Goal: Use online tool/utility: Utilize a website feature to perform a specific function

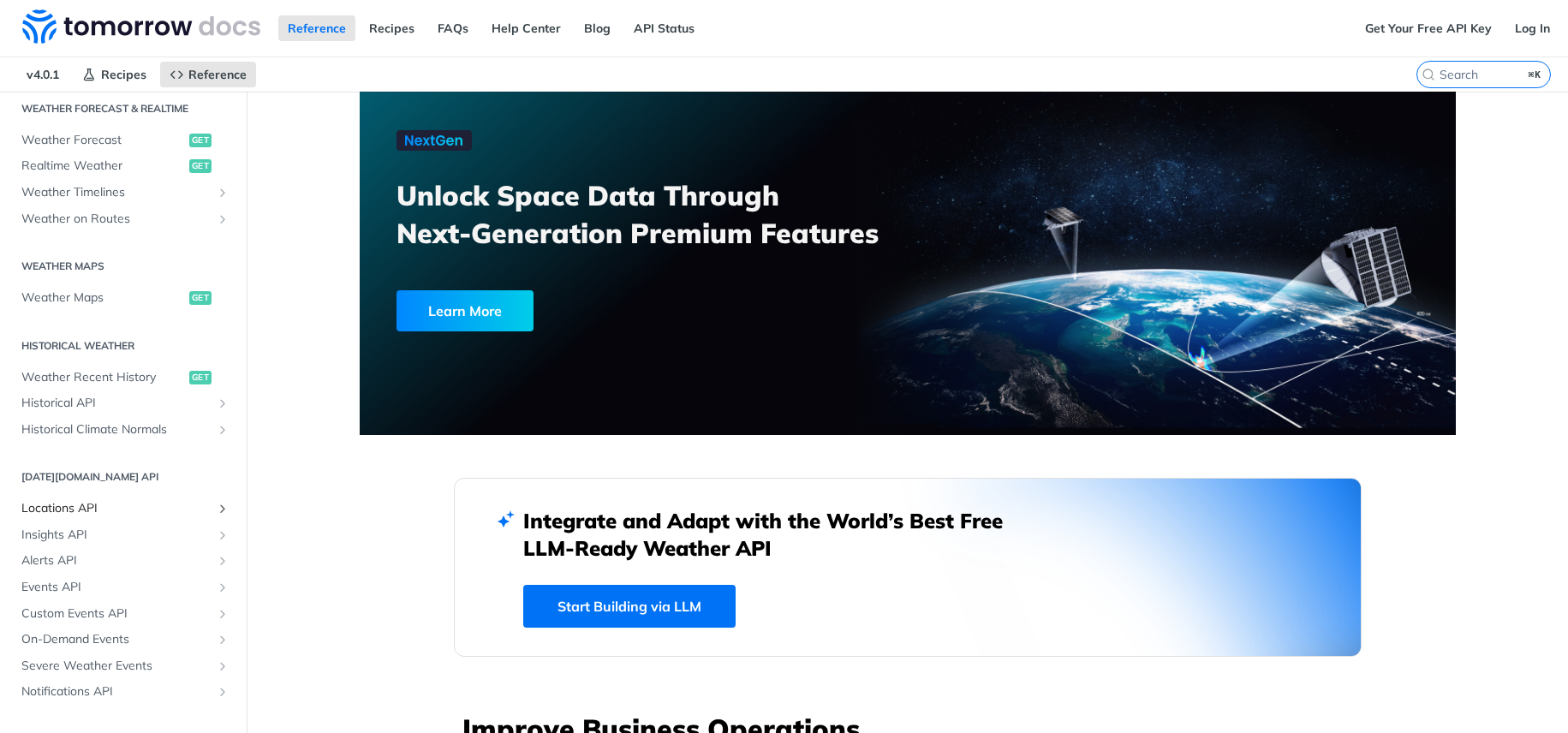
scroll to position [405, 0]
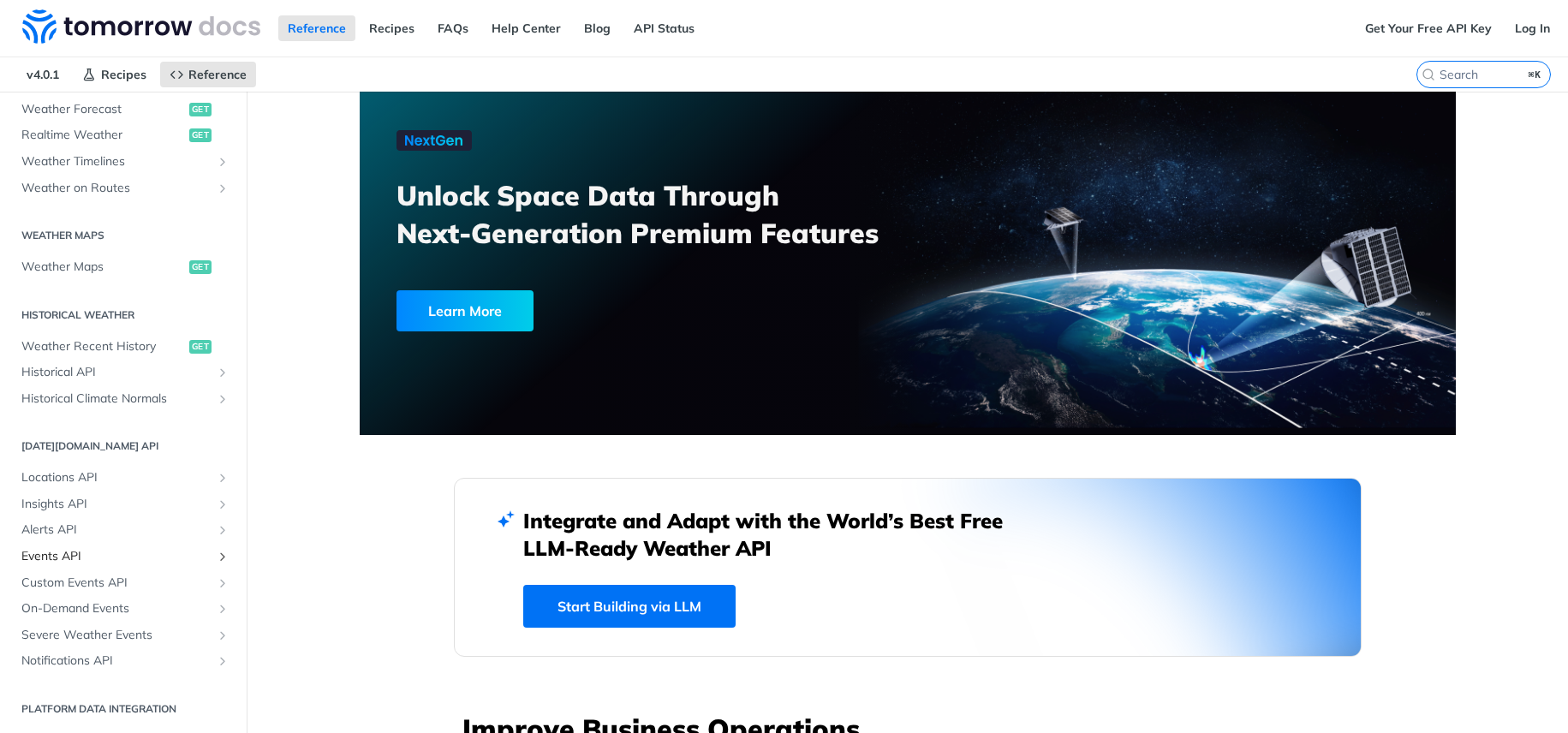
click at [45, 562] on span "Events API" at bounding box center [116, 556] width 190 height 17
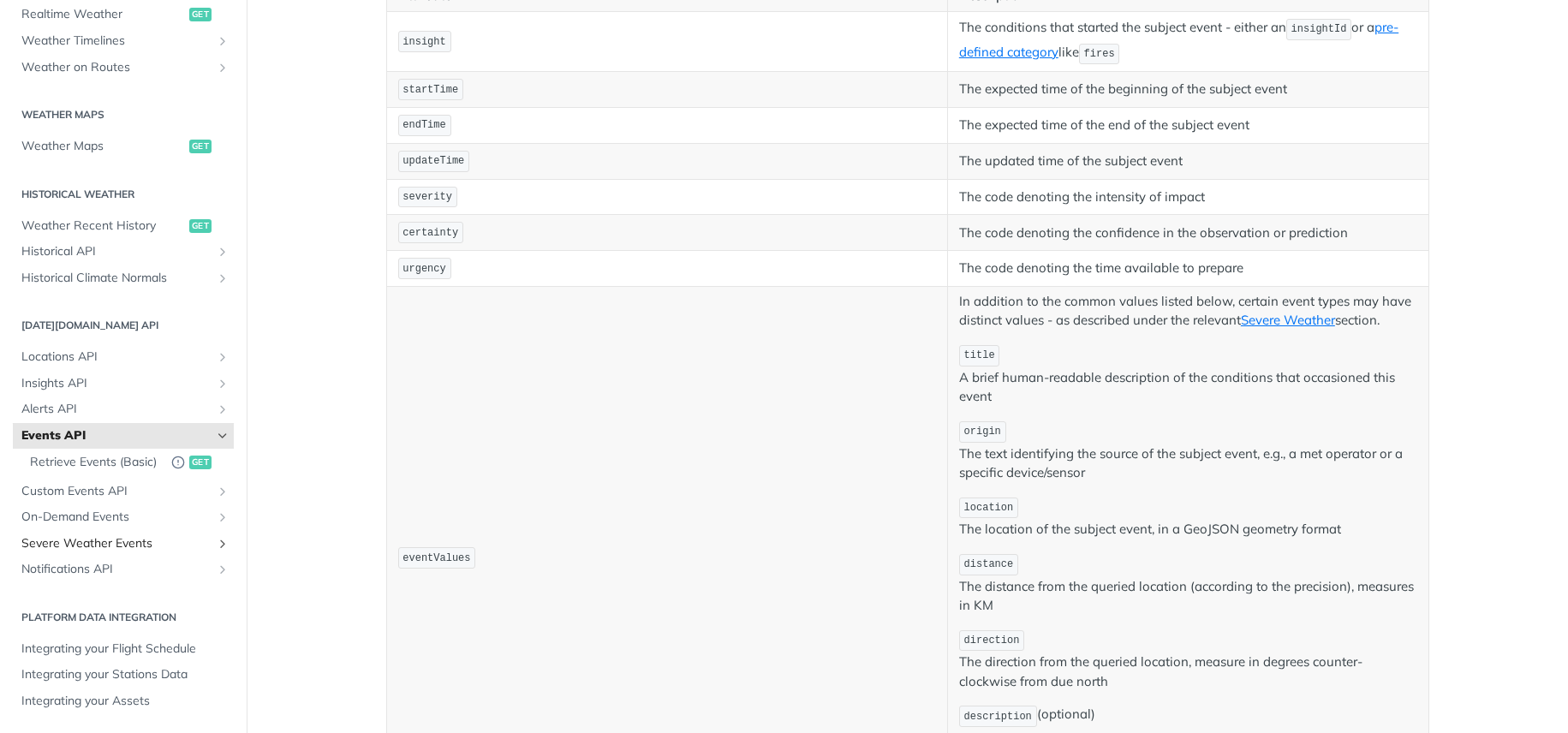
scroll to position [501, 0]
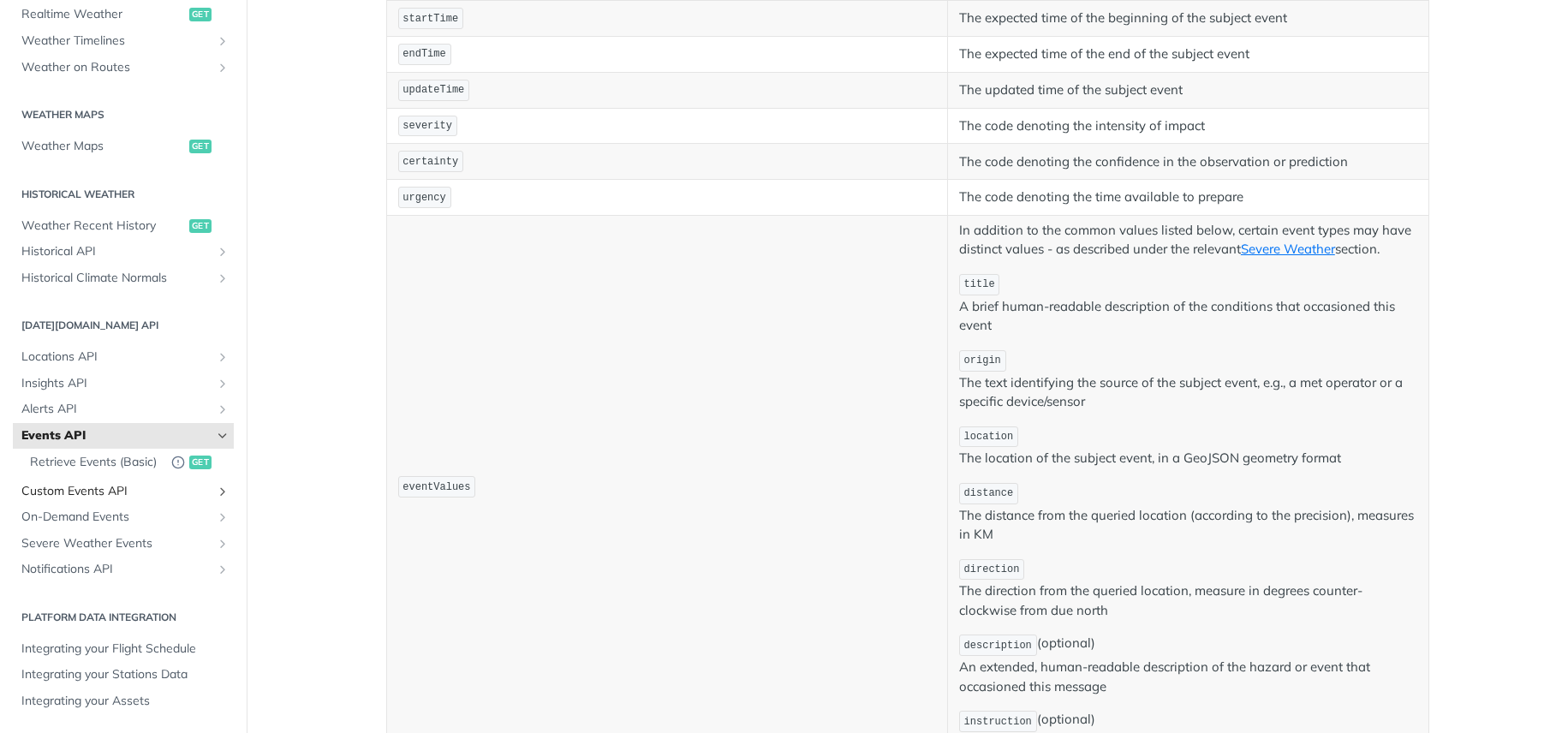
click at [73, 498] on span "Custom Events API" at bounding box center [116, 491] width 190 height 17
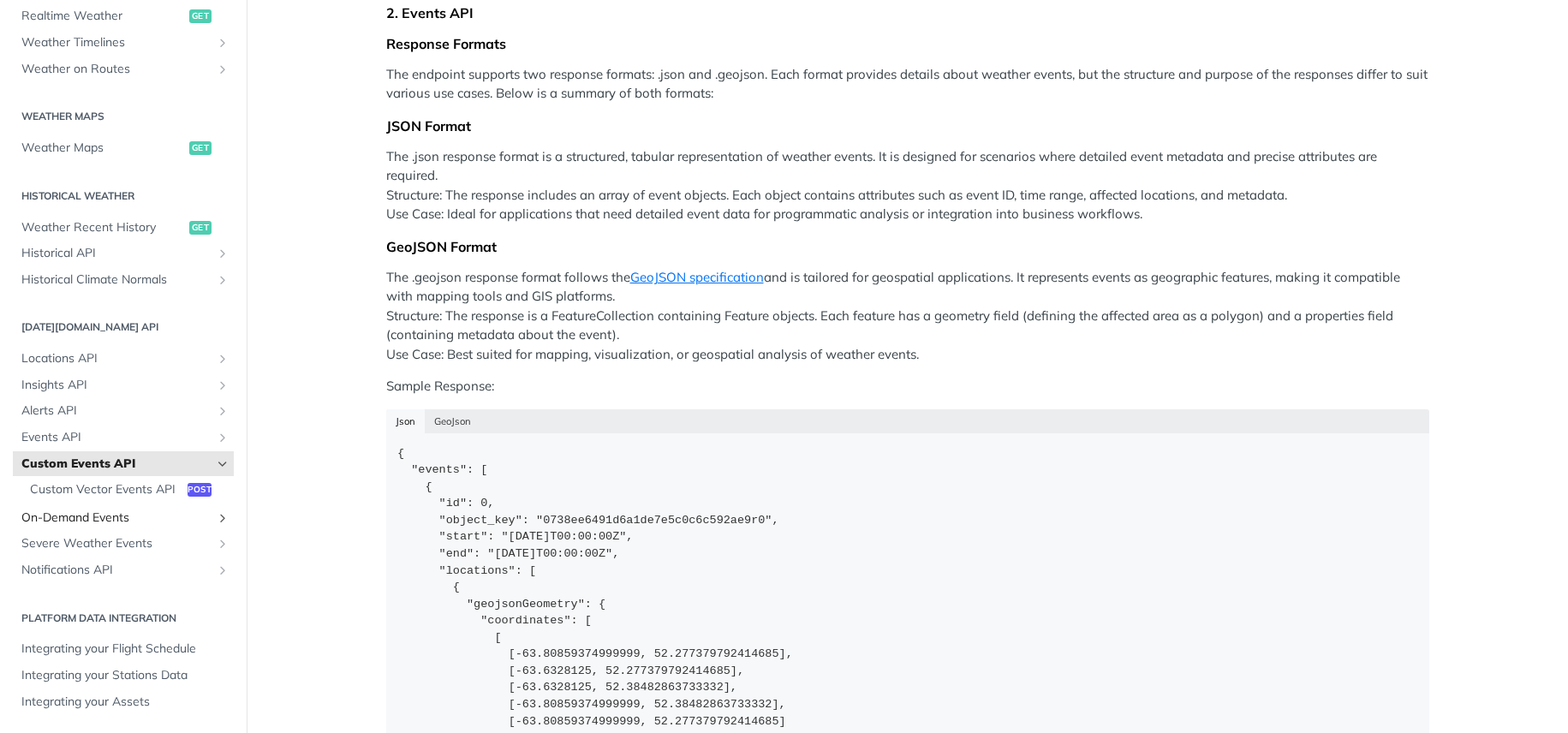
click at [70, 514] on span "On-Demand Events" at bounding box center [116, 518] width 190 height 17
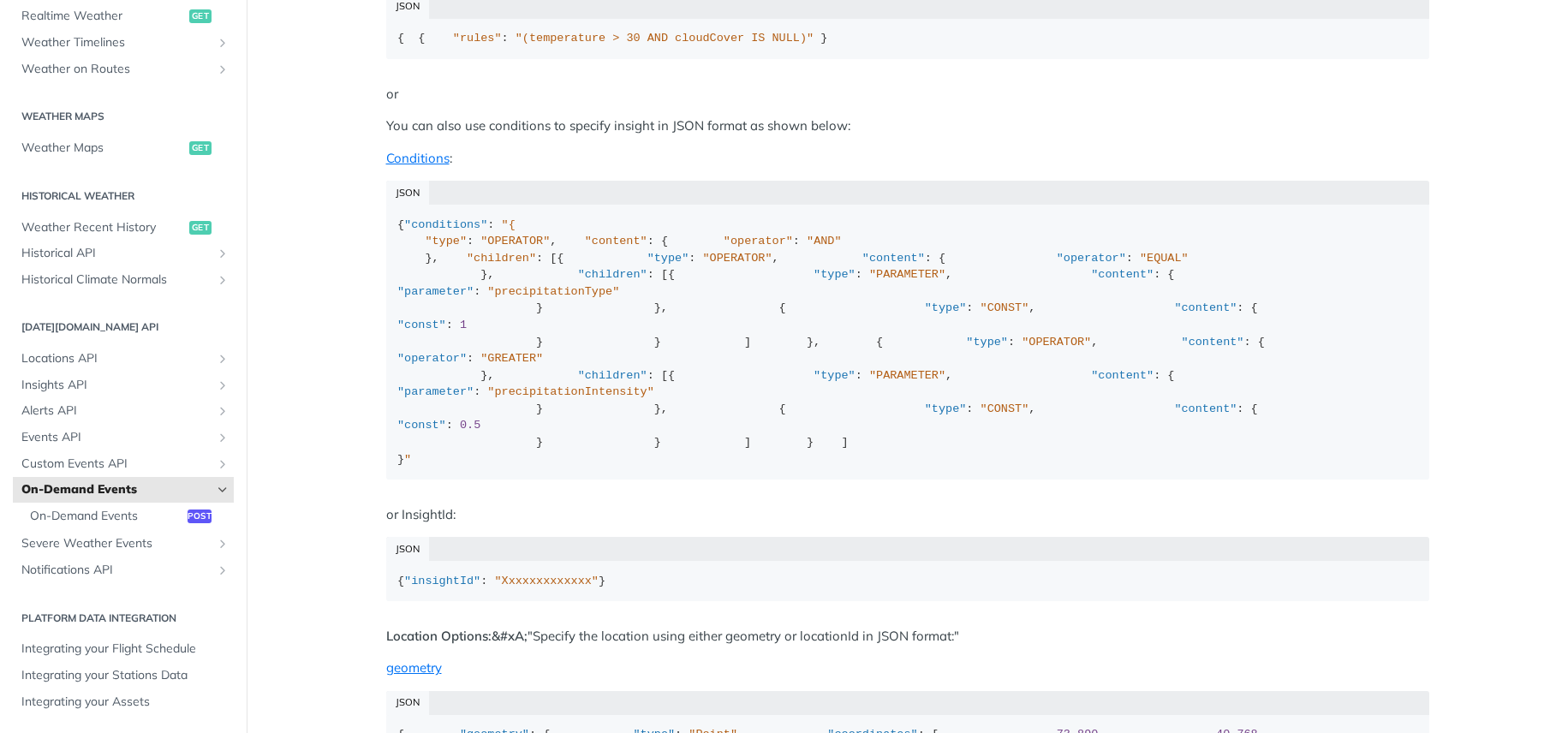
scroll to position [526, 0]
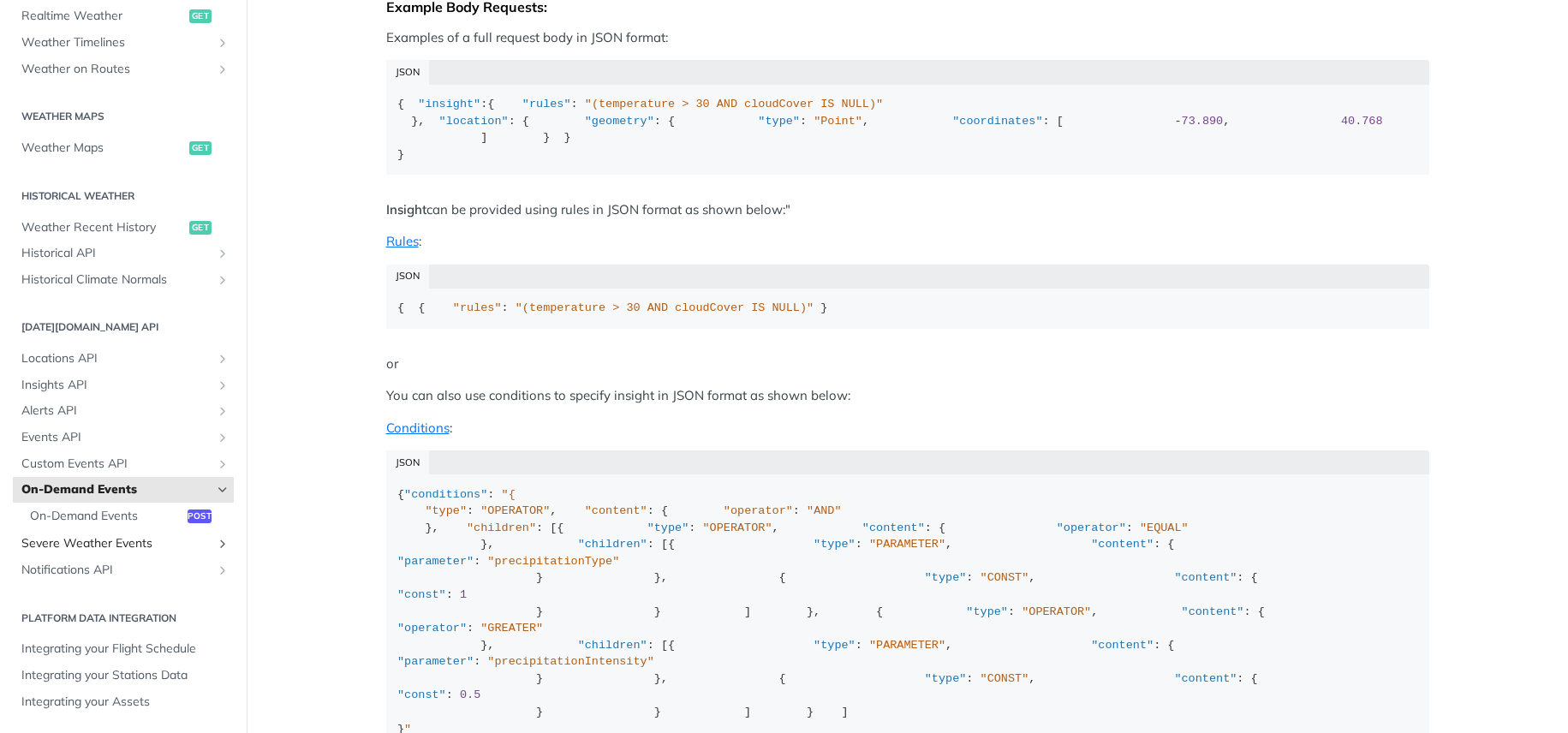
click at [136, 543] on span "Severe Weather Events" at bounding box center [116, 544] width 190 height 17
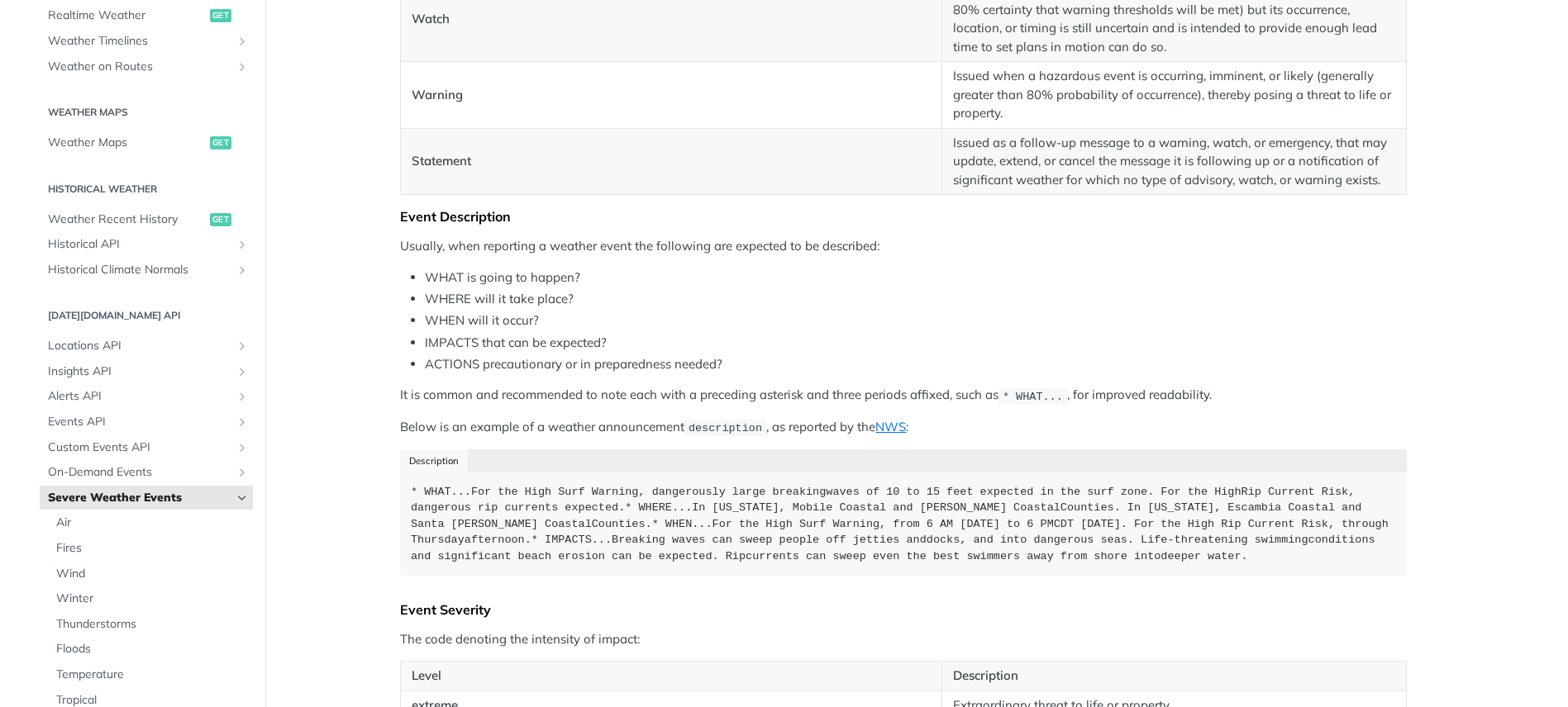
scroll to position [1212, 0]
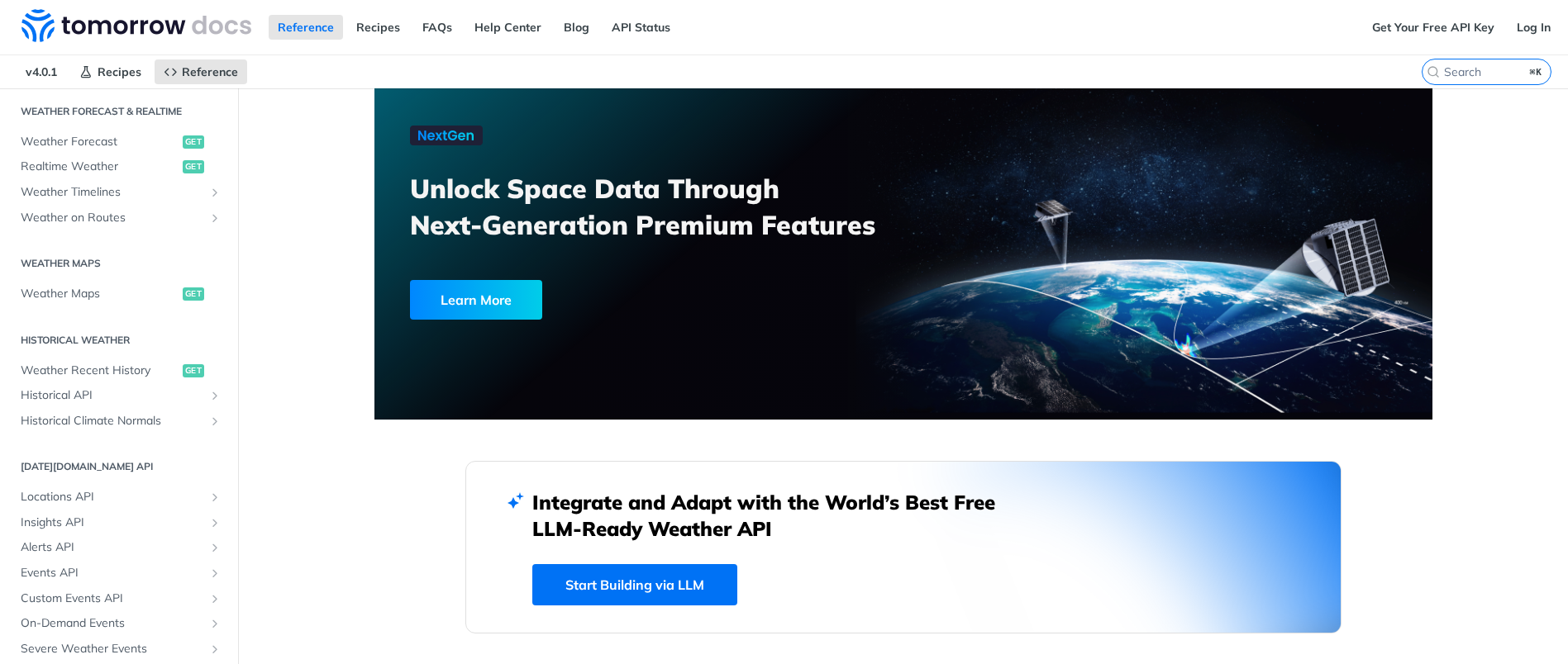
scroll to position [434, 0]
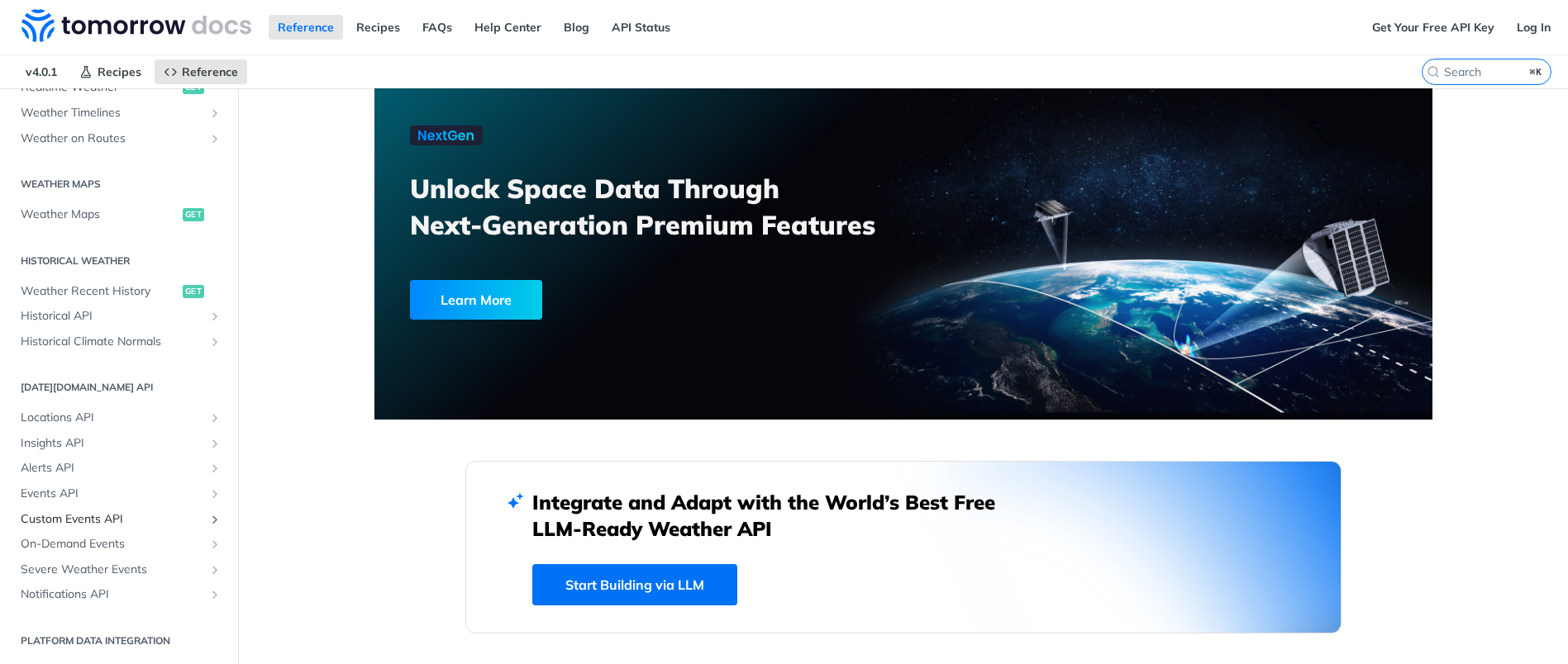
click at [98, 524] on span "Custom Events API" at bounding box center [112, 519] width 183 height 17
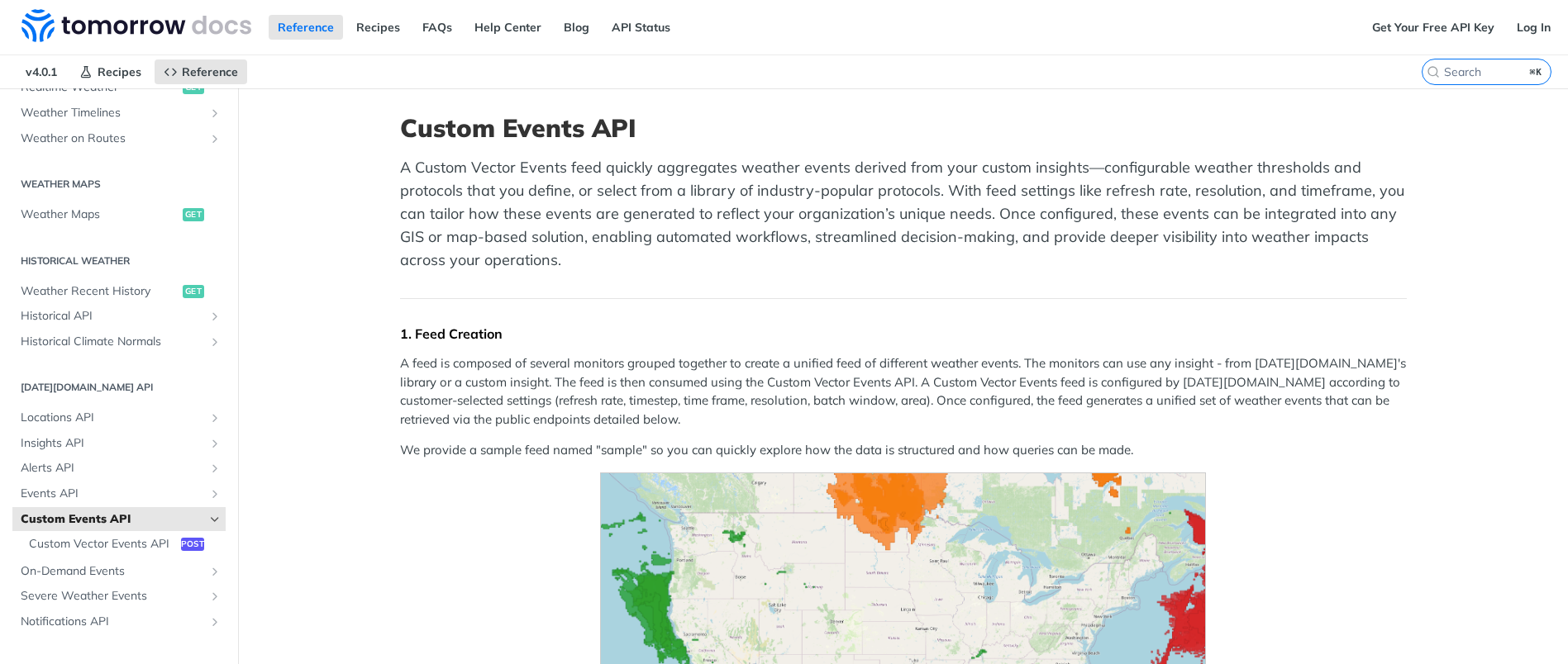
scroll to position [23, 0]
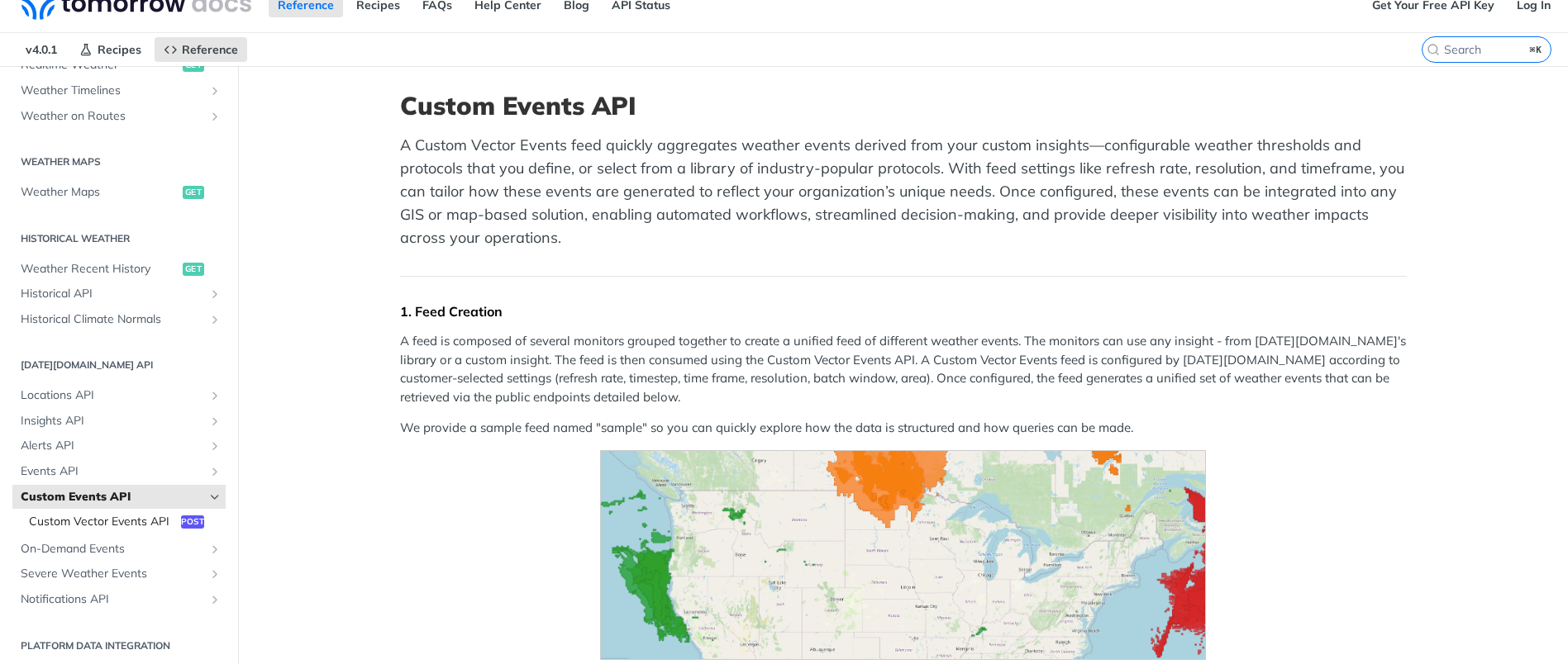
click at [141, 523] on span "Custom Vector Events API" at bounding box center [103, 521] width 148 height 17
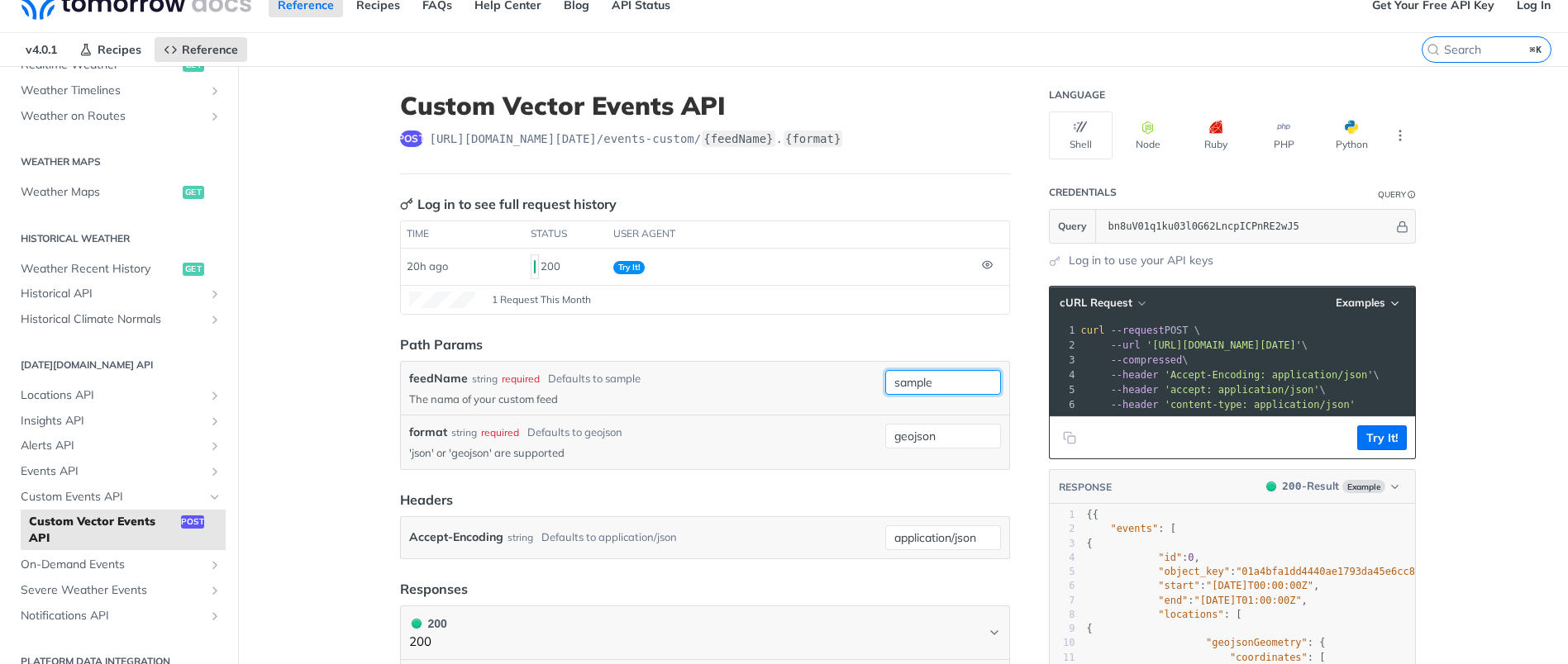
drag, startPoint x: 950, startPoint y: 382, endPoint x: 776, endPoint y: 369, distance: 174.5
click at [778, 369] on div "feedName string required Defaults to sample The nama of your custom feed sample" at bounding box center [704, 388] width 608 height 53
click at [1386, 450] on button "Try It!" at bounding box center [1381, 437] width 50 height 25
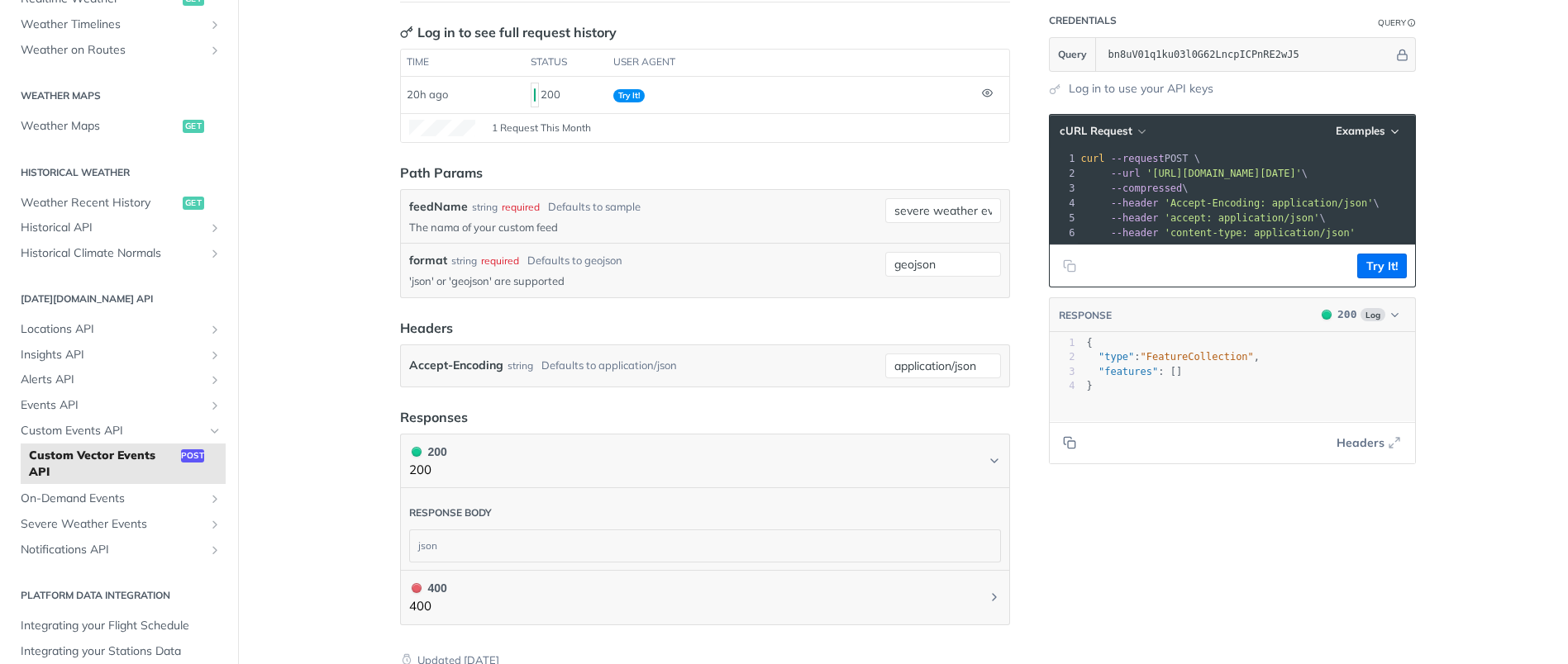
scroll to position [318, 0]
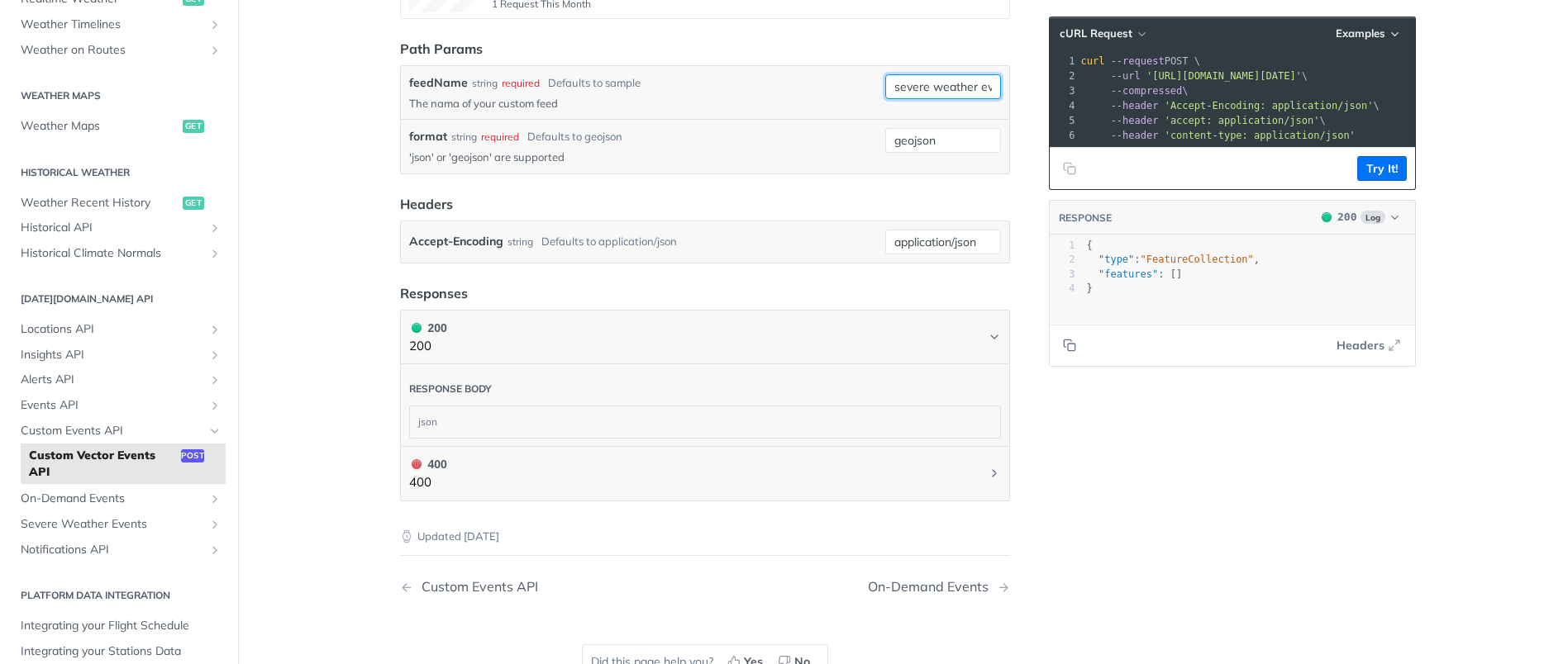
click at [928, 86] on input "severe weather events spain" at bounding box center [943, 87] width 116 height 25
click at [973, 89] on input "severeweather events spain" at bounding box center [943, 87] width 116 height 25
click at [971, 90] on input "severeweather events spain" at bounding box center [943, 87] width 116 height 25
drag, startPoint x: 972, startPoint y: 90, endPoint x: 997, endPoint y: 87, distance: 25.2
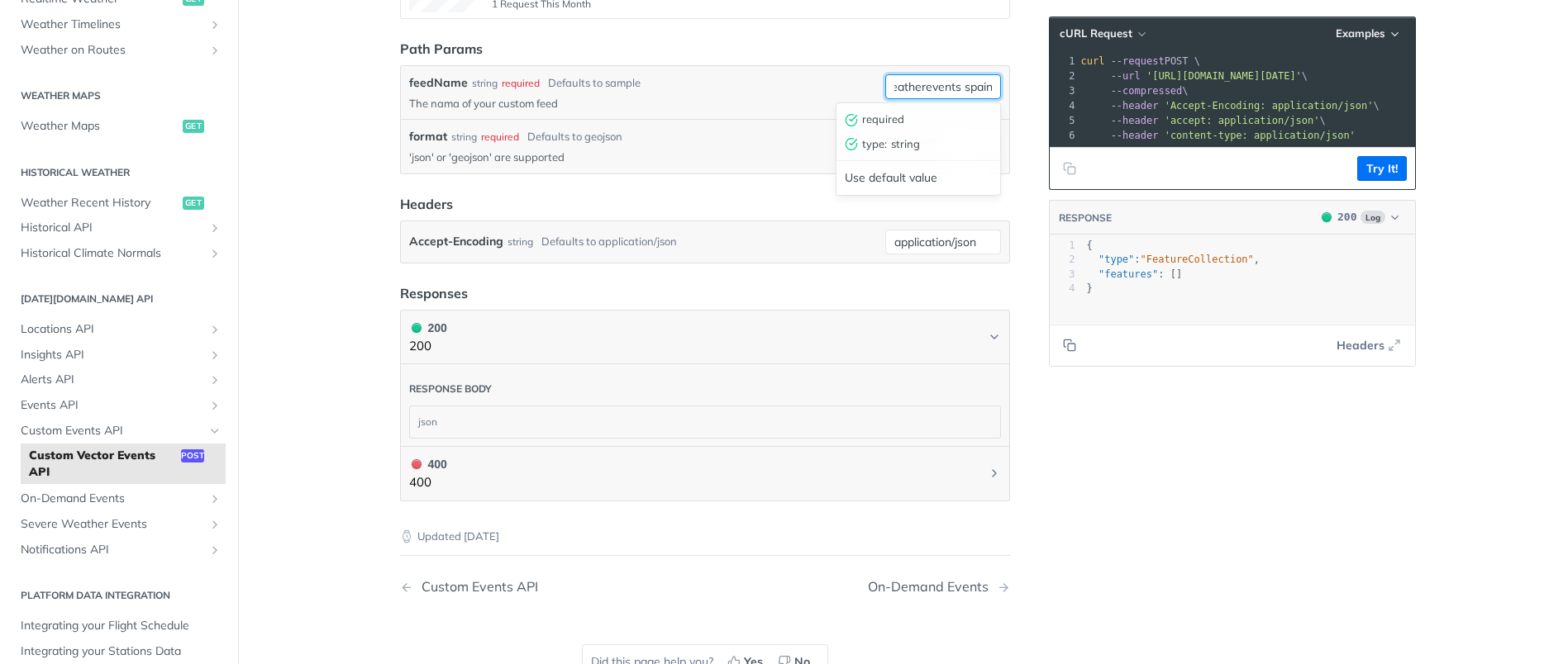
click at [997, 87] on div "feedName string required Defaults to sample The nama of your custom feed severe…" at bounding box center [704, 92] width 608 height 53
click at [959, 90] on input "severeweatherevents spain" at bounding box center [943, 87] width 116 height 25
click at [958, 90] on input "severeweatherevents spain" at bounding box center [943, 87] width 116 height 25
click at [1366, 181] on button "Try It!" at bounding box center [1381, 169] width 50 height 25
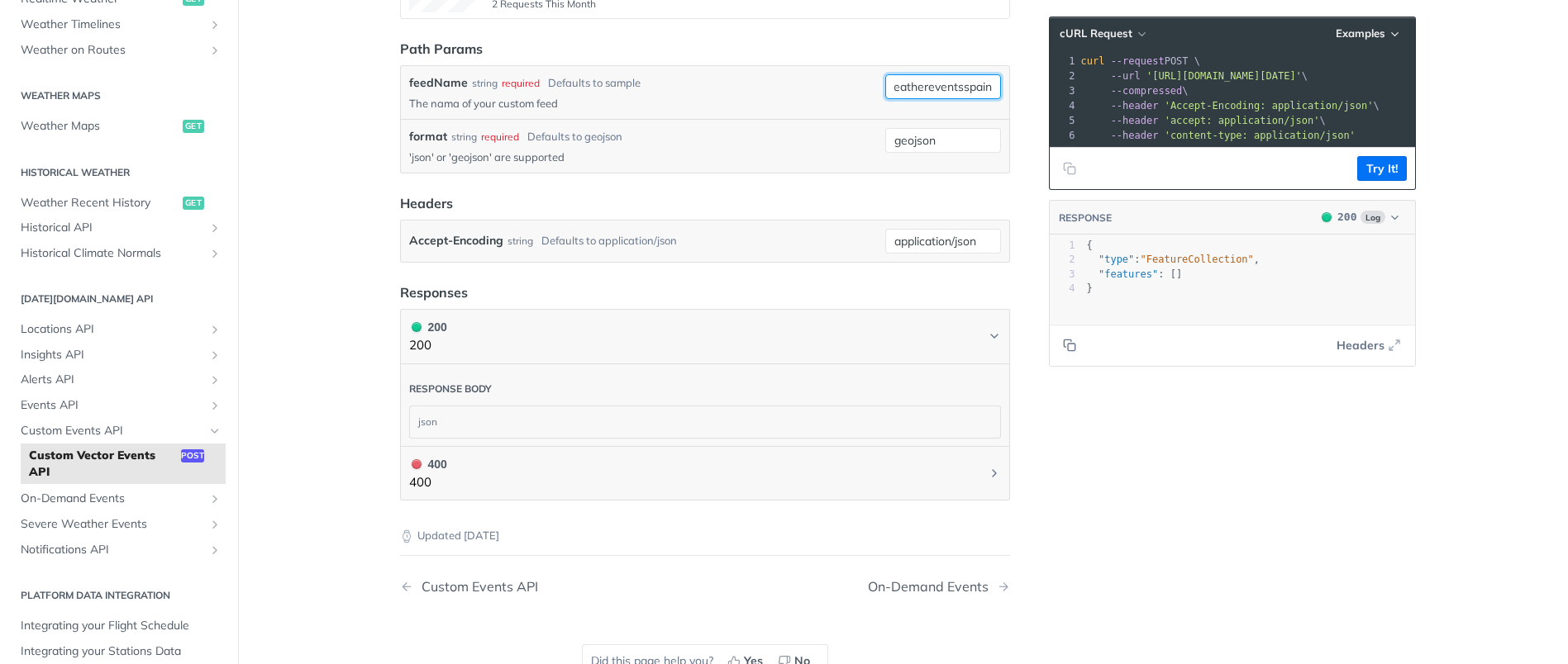
drag, startPoint x: 885, startPoint y: 86, endPoint x: 999, endPoint y: 90, distance: 114.1
click at [999, 90] on div "feedName string required Defaults to sample The nama of your custom feed severe…" at bounding box center [704, 92] width 608 height 53
click at [1357, 181] on button "Try It!" at bounding box center [1381, 169] width 50 height 25
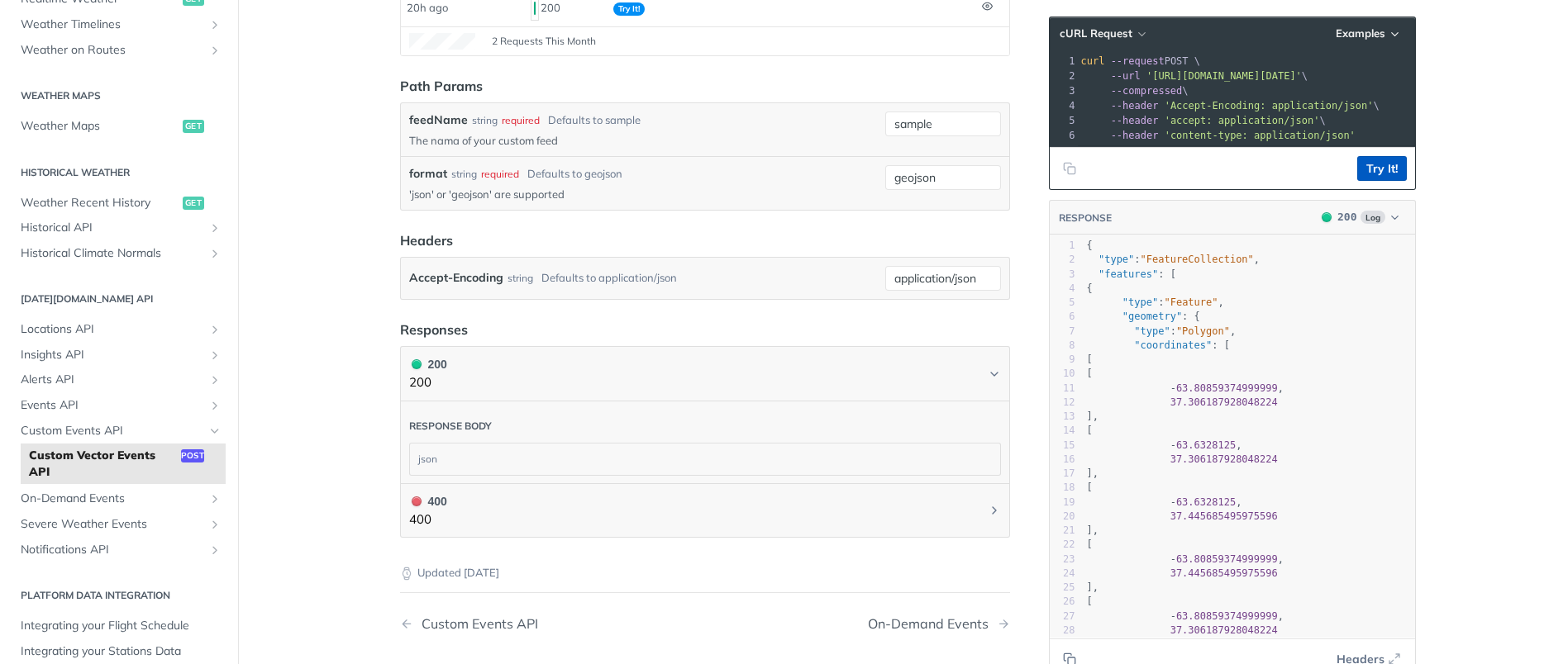
scroll to position [393, 0]
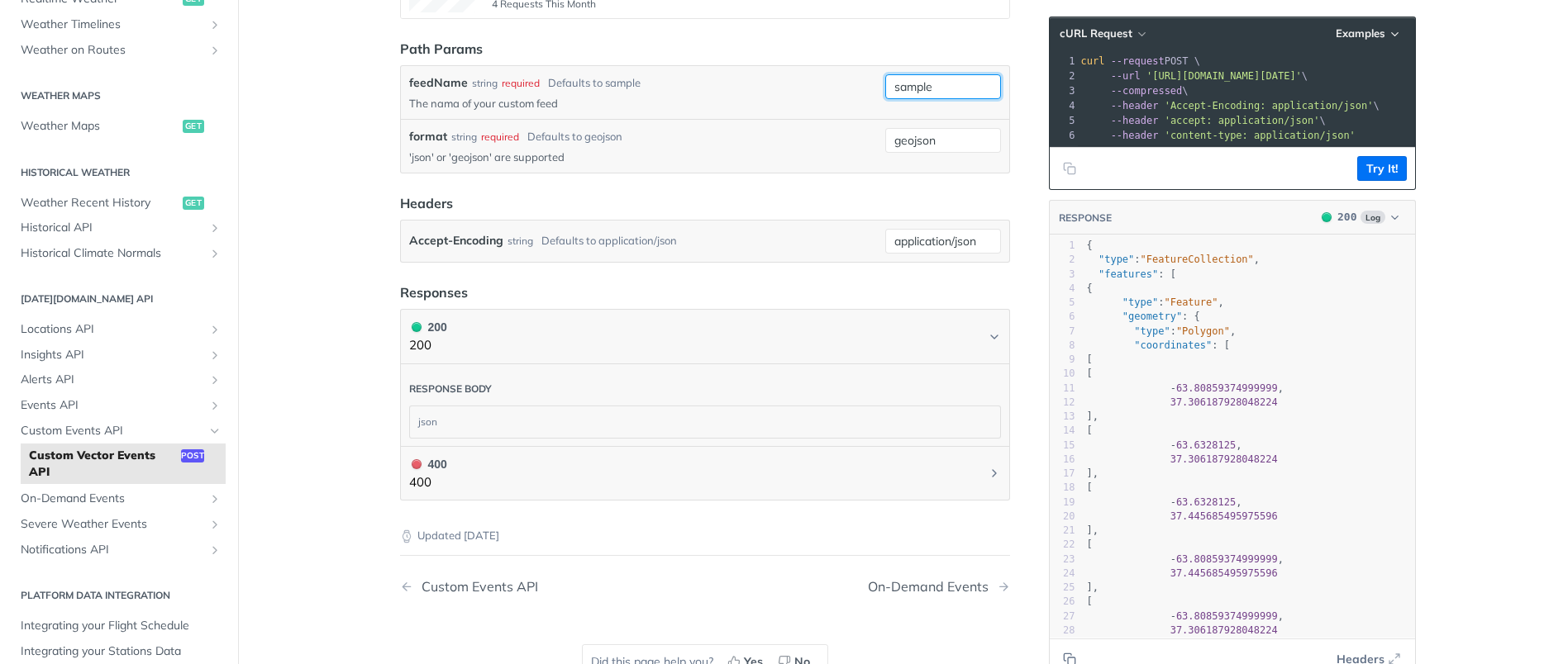
drag, startPoint x: 948, startPoint y: 92, endPoint x: 839, endPoint y: 80, distance: 109.7
click at [847, 80] on div "feedName string required Defaults to sample The nama of your custom feed sample" at bounding box center [704, 93] width 591 height 37
paste input "EUROPE_SevereWeatherEvents"
click at [1380, 181] on button "Try It!" at bounding box center [1381, 169] width 50 height 25
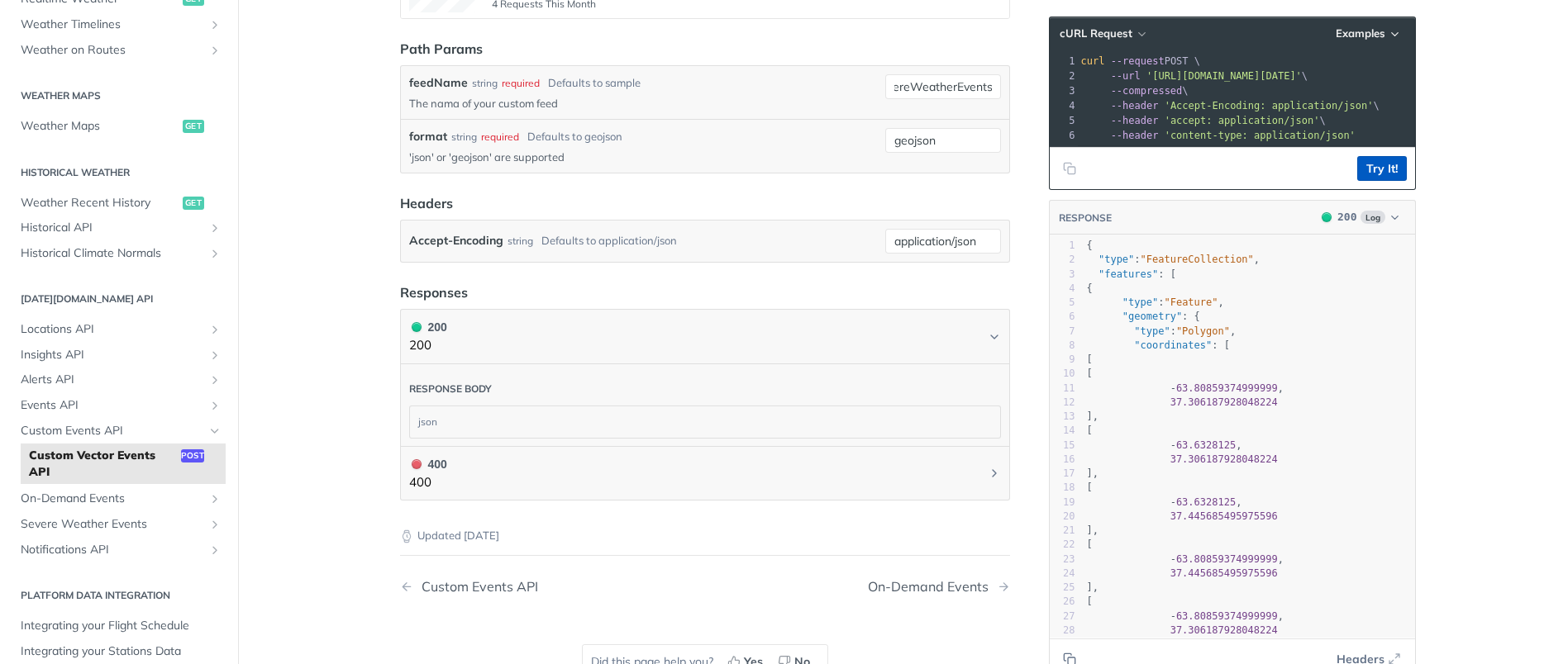
scroll to position [0, 0]
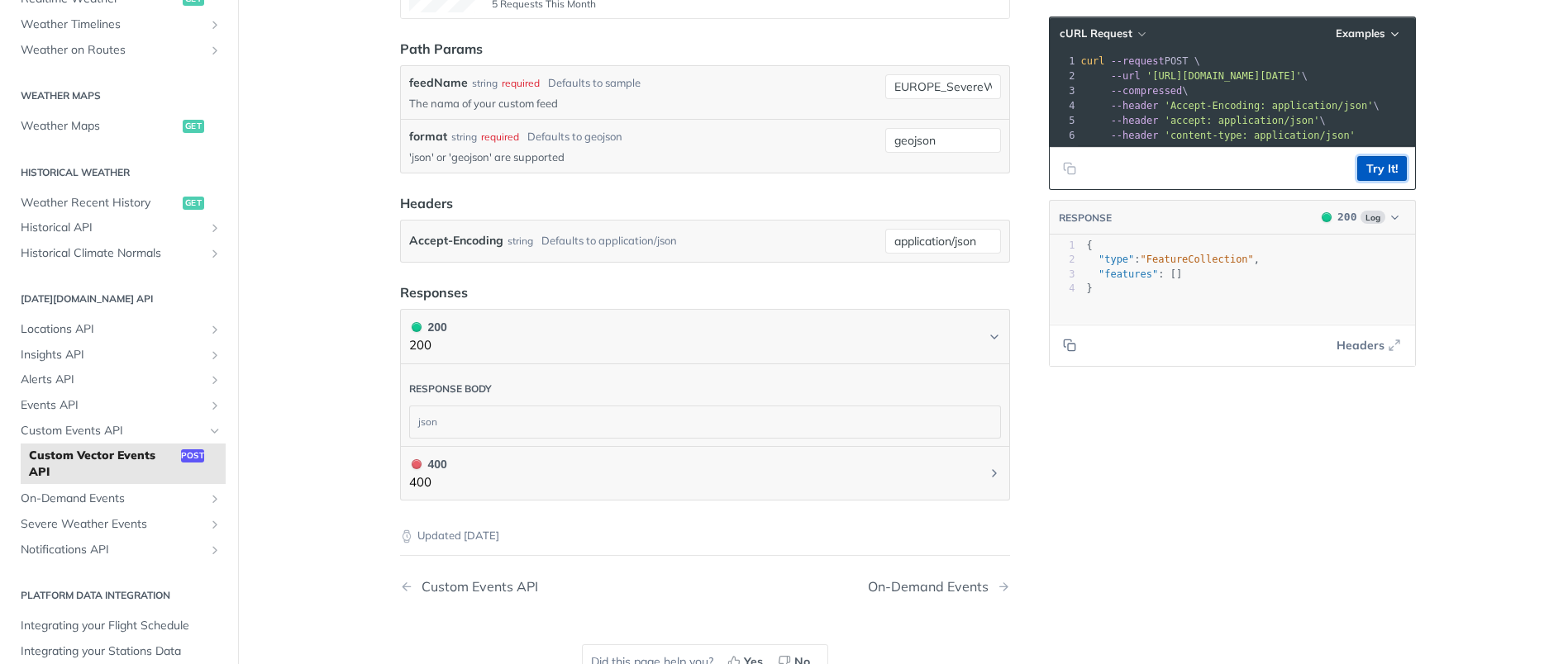
click at [1374, 181] on button "Try It!" at bounding box center [1381, 169] width 50 height 25
click at [1379, 181] on button "Try It!" at bounding box center [1381, 169] width 50 height 25
drag, startPoint x: 881, startPoint y: 84, endPoint x: 1066, endPoint y: 90, distance: 185.1
click at [1066, 90] on div "Custom Vector Events API post https://api.tomorrow.io/v4 /events-custom/ {feedN…" at bounding box center [903, 216] width 1058 height 1041
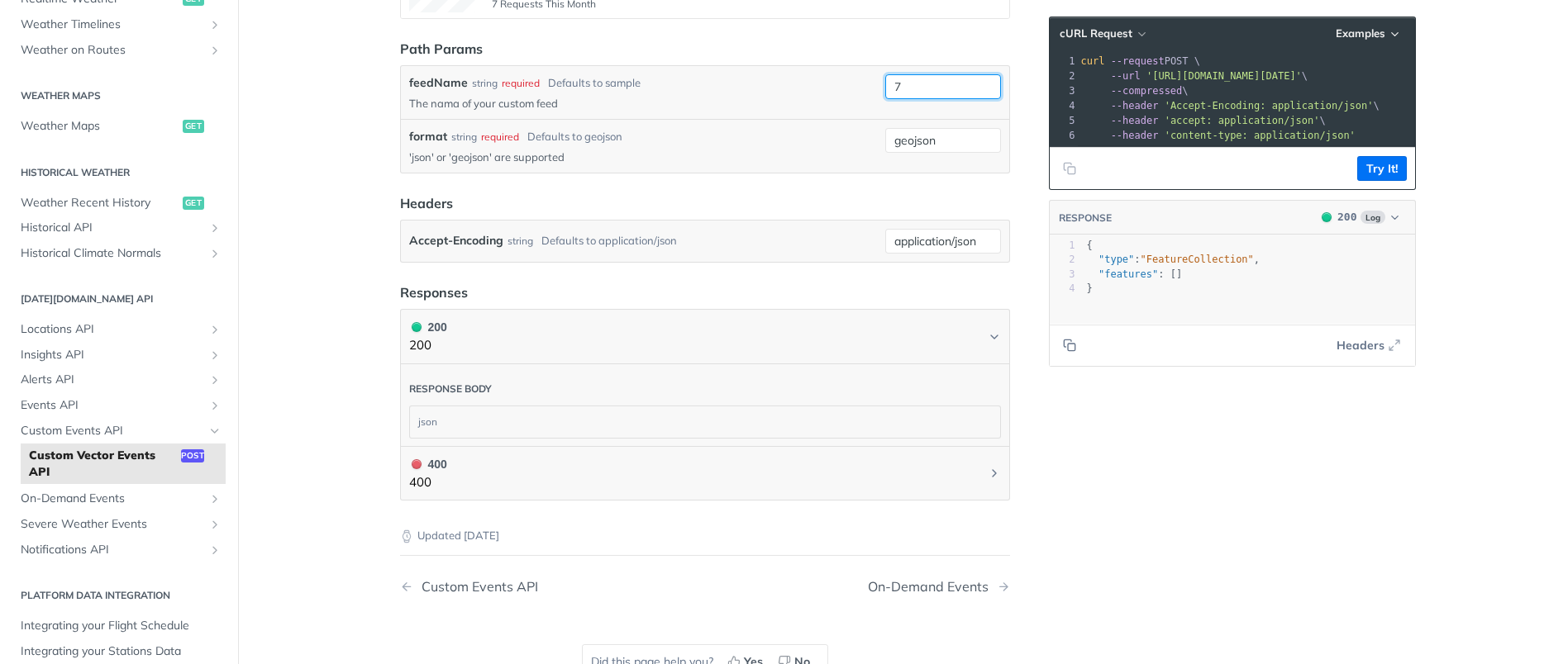
scroll to position [0, 0]
click at [1380, 179] on button "Try It!" at bounding box center [1381, 169] width 50 height 25
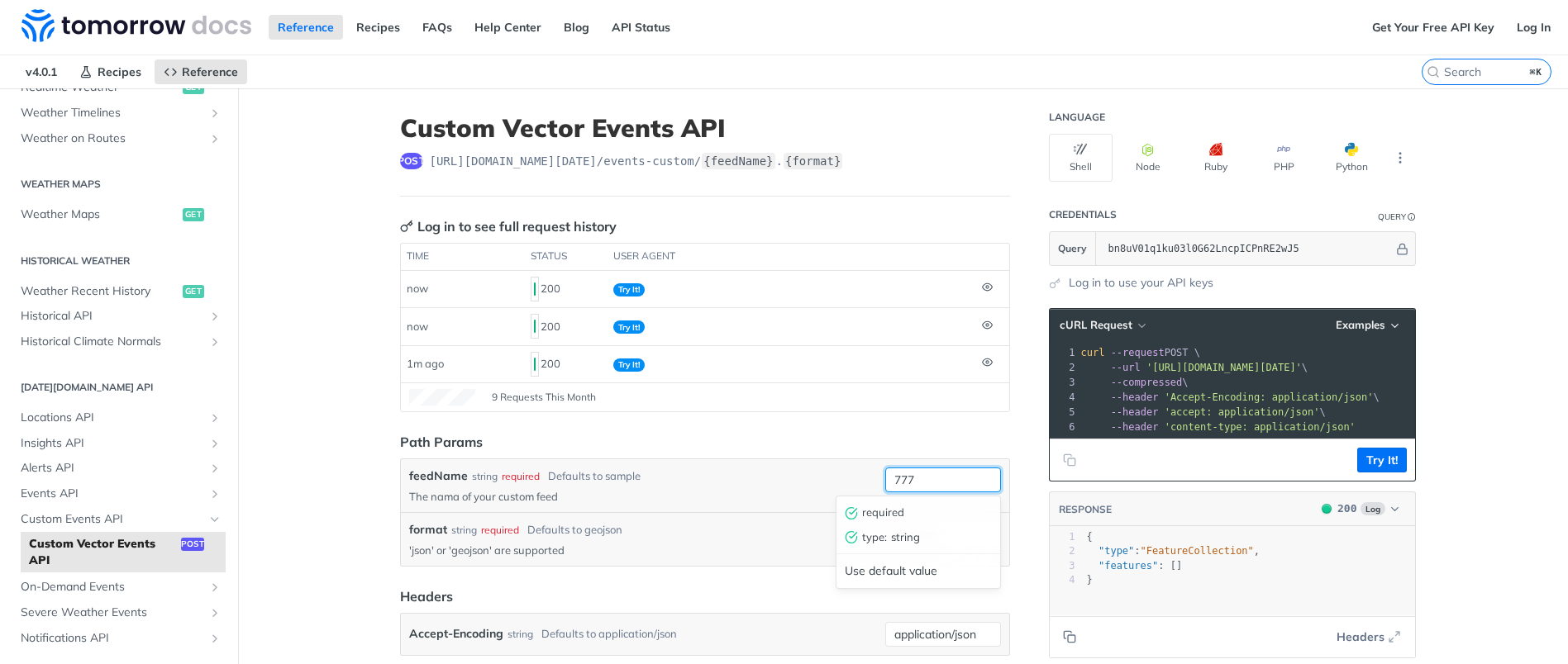
drag, startPoint x: 921, startPoint y: 477, endPoint x: 827, endPoint y: 460, distance: 95.5
click at [835, 463] on div "feedName string required Defaults to sample The nama of your custom feed 777 re…" at bounding box center [704, 485] width 608 height 53
type input "sample"
click at [1385, 468] on button "Try It!" at bounding box center [1381, 460] width 50 height 25
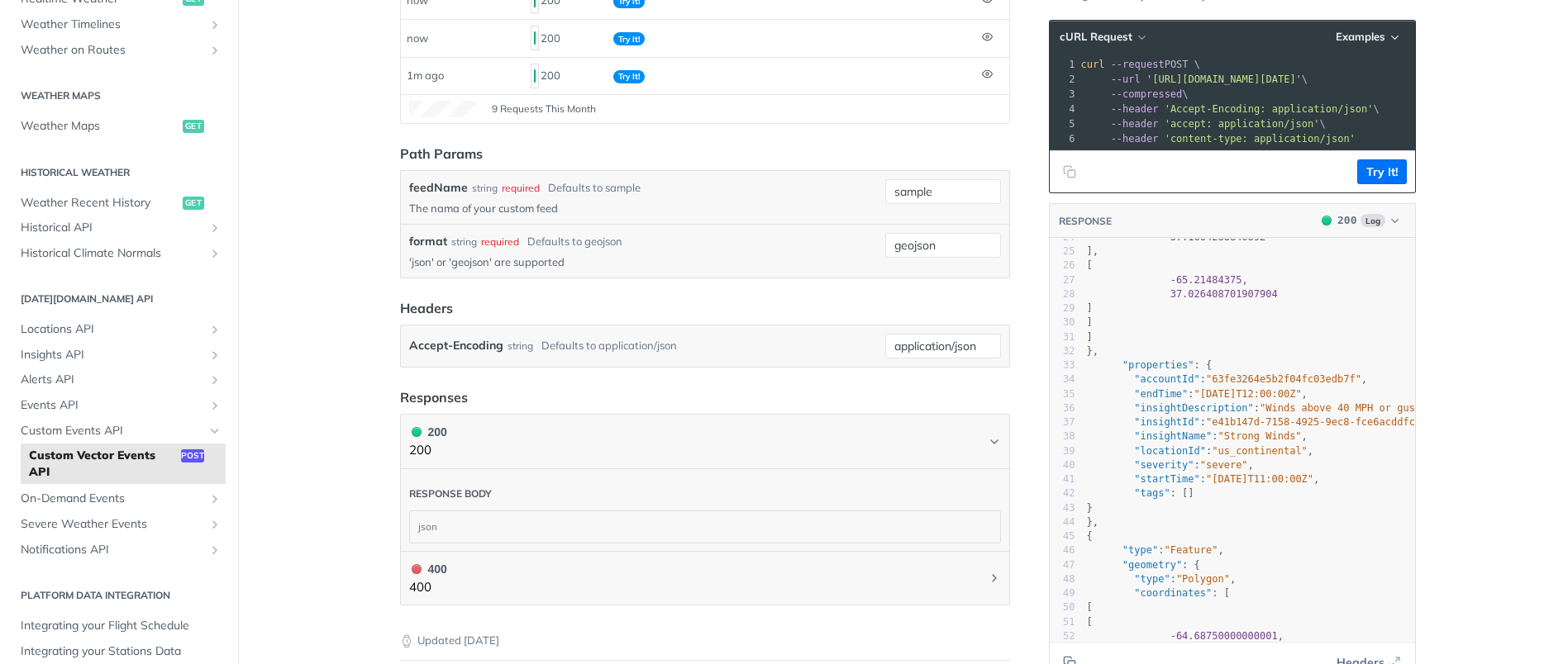
scroll to position [342, 0]
type textarea "63fe3264e5b2f04fc03edb7f"
drag, startPoint x: 1211, startPoint y: 388, endPoint x: 1355, endPoint y: 386, distance: 144.0
click at [1355, 382] on span ""63fe3264e5b2f04fc03edb7f"" at bounding box center [1283, 375] width 156 height 11
